Goal: Transaction & Acquisition: Purchase product/service

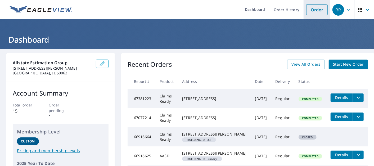
click at [311, 11] on link "Order" at bounding box center [316, 9] width 21 height 11
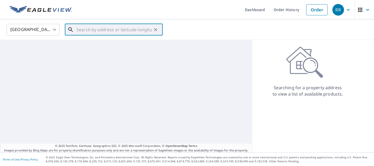
click at [124, 29] on input "text" at bounding box center [113, 29] width 75 height 15
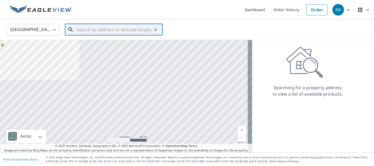
paste input "[STREET_ADDRESS][PERSON_NAME]"
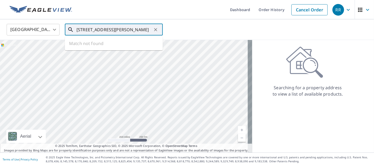
scroll to position [0, 3]
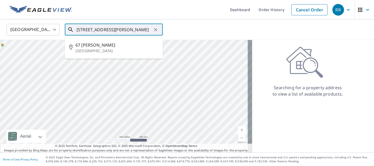
type input "[STREET_ADDRESS][PERSON_NAME]"
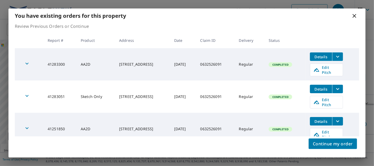
click at [339, 58] on icon "filesDropdownBtn-41283300" at bounding box center [337, 57] width 3 height 2
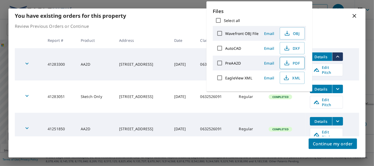
click at [295, 63] on span "PDF" at bounding box center [291, 63] width 17 height 6
click at [343, 86] on button "filesDropdownBtn-41283051" at bounding box center [337, 89] width 11 height 8
click at [341, 118] on icon "filesDropdownBtn-41251850" at bounding box center [337, 121] width 6 height 6
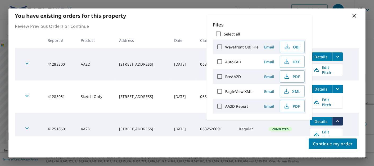
click at [356, 26] on p "Review Previous Orders or Continue" at bounding box center [187, 26] width 344 height 6
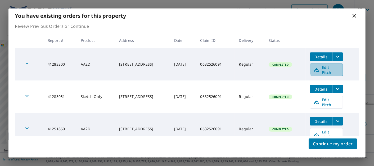
click at [334, 68] on span "Edit Pitch" at bounding box center [326, 70] width 26 height 10
click at [356, 17] on icon at bounding box center [354, 16] width 6 height 6
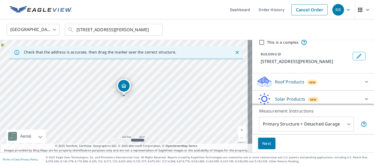
scroll to position [41, 0]
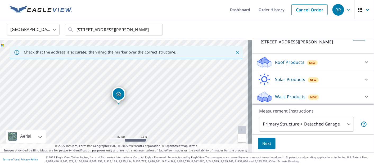
click at [117, 101] on div "Dropped pin, building 1, Residential property, 67 Blake Ct Dallas, GA 30132" at bounding box center [118, 100] width 7 height 5
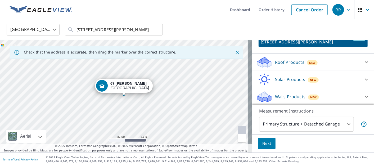
click at [264, 144] on span "Next" at bounding box center [266, 143] width 9 height 7
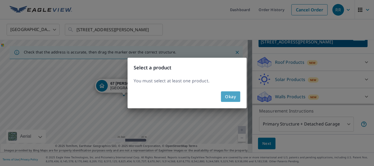
click at [235, 96] on span "Okay" at bounding box center [230, 96] width 11 height 7
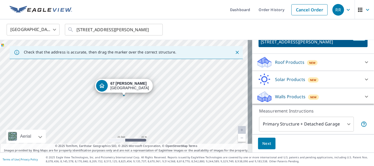
click at [362, 60] on div at bounding box center [366, 62] width 13 height 13
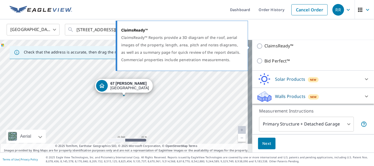
click at [257, 47] on input "ClaimsReady™" at bounding box center [260, 46] width 8 height 6
checkbox input "true"
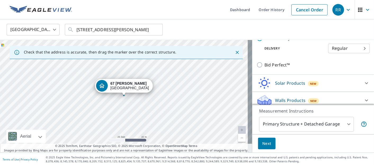
scroll to position [90, 0]
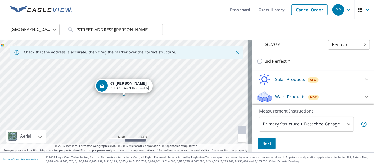
click at [363, 80] on icon at bounding box center [366, 79] width 6 height 6
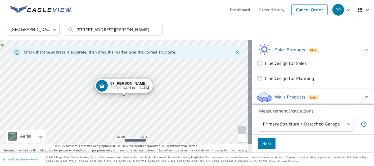
click at [363, 49] on icon at bounding box center [366, 50] width 6 height 6
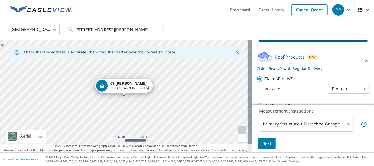
scroll to position [0, 0]
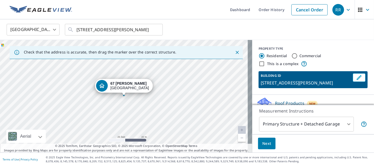
click at [267, 141] on button "Next" at bounding box center [266, 144] width 17 height 12
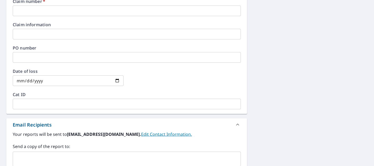
scroll to position [147, 0]
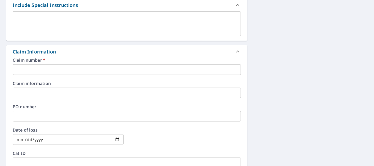
click at [69, 74] on input "text" at bounding box center [127, 69] width 228 height 11
paste input "0807247648"
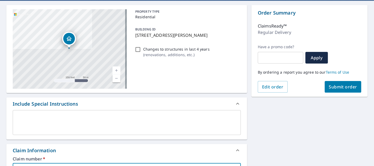
scroll to position [0, 0]
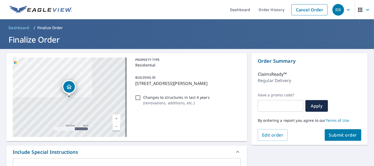
type input "0807247648"
click at [340, 137] on span "Submit order" at bounding box center [343, 135] width 28 height 6
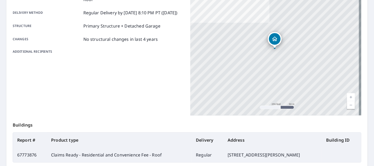
scroll to position [145, 0]
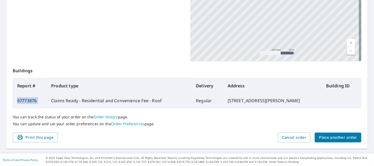
drag, startPoint x: 17, startPoint y: 101, endPoint x: 53, endPoint y: 101, distance: 35.7
click at [53, 101] on tr "67773876 Claims Ready - Residential and Convenience Fee - Roof Regular [STREET_…" at bounding box center [187, 100] width 348 height 15
copy td "67773876"
drag, startPoint x: 41, startPoint y: 93, endPoint x: 29, endPoint y: 99, distance: 13.5
click at [40, 93] on td "67773876" at bounding box center [30, 100] width 34 height 15
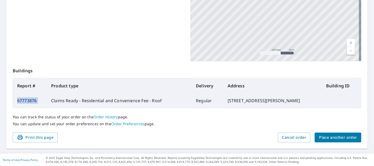
click at [28, 99] on td "67773876" at bounding box center [30, 100] width 34 height 15
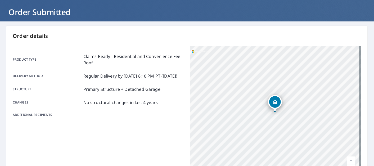
click at [270, 111] on div "[STREET_ADDRESS]" at bounding box center [275, 112] width 171 height 132
click at [271, 111] on div "Dropped pin, building 1, Residential property, 67 Blake Ct Dallas, GA 30132" at bounding box center [274, 108] width 7 height 5
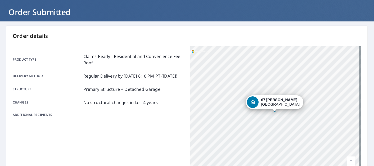
click at [271, 112] on div "[STREET_ADDRESS]" at bounding box center [275, 112] width 171 height 132
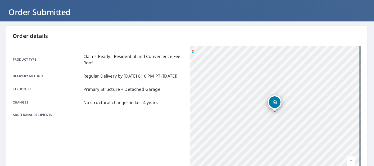
click at [273, 105] on icon "Dropped pin, building 1, Residential property, 67 Blake Ct Dallas, GA 30132" at bounding box center [274, 102] width 6 height 6
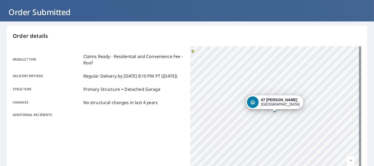
click at [151, 130] on div "Product type Claims Ready - Residential and Convenience Fee - Roof Delivery met…" at bounding box center [98, 112] width 171 height 132
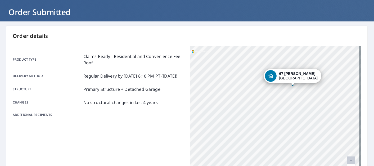
drag, startPoint x: 235, startPoint y: 102, endPoint x: 311, endPoint y: 108, distance: 77.0
click at [311, 108] on div "[STREET_ADDRESS]" at bounding box center [275, 112] width 171 height 132
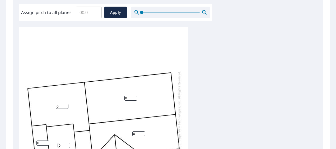
scroll to position [106, 0]
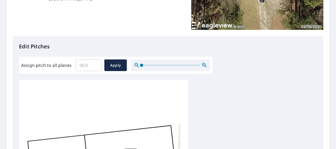
click at [92, 69] on input "Assign pitch to all planes" at bounding box center [89, 65] width 26 height 15
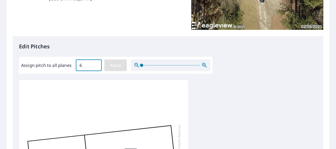
type input "6"
click at [118, 67] on span "Apply" at bounding box center [116, 65] width 14 height 7
type input "6"
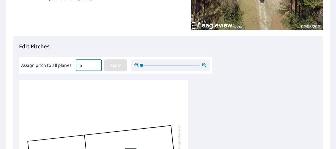
type input "6"
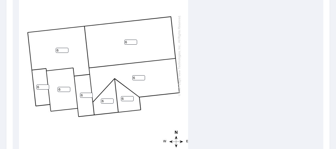
scroll to position [5, 0]
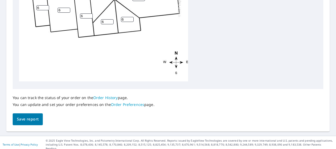
click at [35, 118] on span "Save report" at bounding box center [28, 119] width 22 height 7
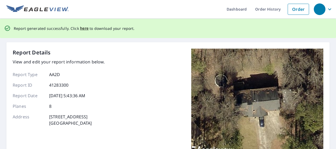
scroll to position [0, 0]
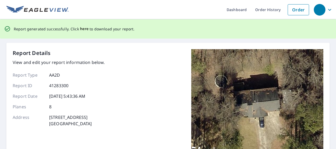
click at [83, 29] on span "here" at bounding box center [84, 29] width 9 height 7
